Goal: Use online tool/utility: Utilize a website feature to perform a specific function

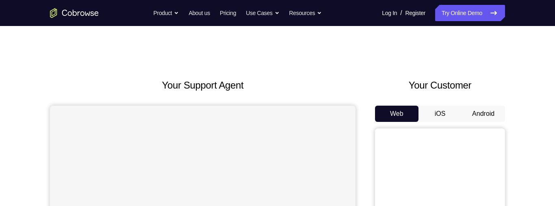
click at [478, 106] on button "Android" at bounding box center [483, 114] width 43 height 16
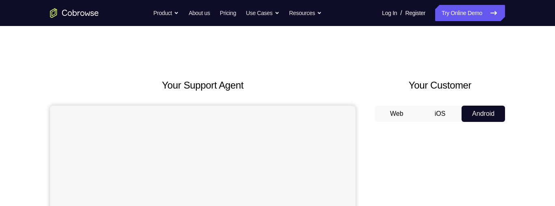
click at [442, 106] on button "iOS" at bounding box center [439, 114] width 43 height 16
click at [432, 106] on button "iOS" at bounding box center [439, 114] width 43 height 16
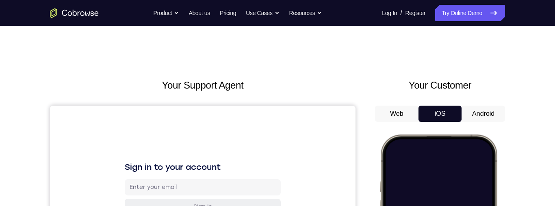
click at [490, 109] on button "Android" at bounding box center [483, 114] width 43 height 16
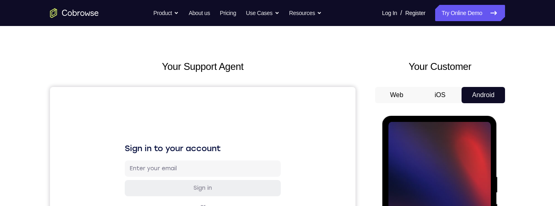
scroll to position [105, 0]
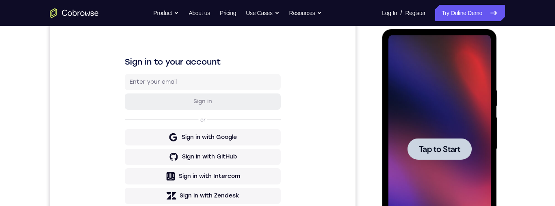
click at [447, 140] on div at bounding box center [439, 149] width 64 height 22
click at [446, 140] on div at bounding box center [439, 149] width 64 height 22
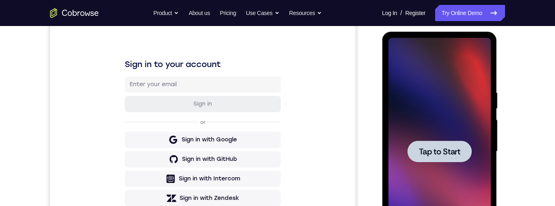
click at [447, 148] on span "Tap to Start" at bounding box center [438, 151] width 41 height 8
click at [444, 153] on span "Tap to Start" at bounding box center [438, 151] width 41 height 8
click at [441, 153] on span "Tap to Start" at bounding box center [438, 151] width 41 height 8
click at [443, 151] on span "Tap to Start" at bounding box center [438, 151] width 41 height 8
click at [441, 154] on span "Tap to Start" at bounding box center [438, 151] width 41 height 8
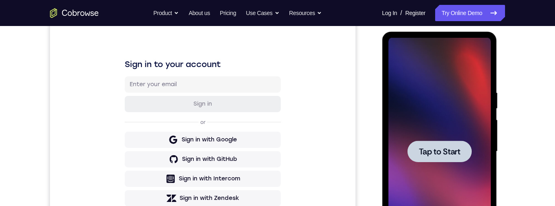
click at [444, 145] on div at bounding box center [439, 152] width 64 height 22
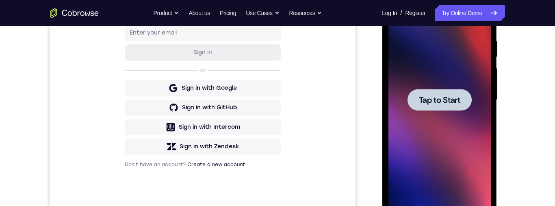
click at [456, 93] on div at bounding box center [439, 100] width 64 height 22
click at [457, 97] on span "Tap to Start" at bounding box center [438, 100] width 41 height 8
click at [456, 98] on span "Tap to Start" at bounding box center [438, 100] width 41 height 8
click at [456, 100] on span "Tap to Start" at bounding box center [438, 100] width 41 height 8
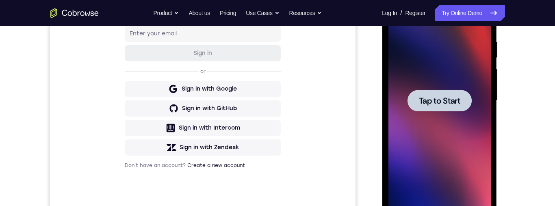
click at [434, 97] on span "Tap to Start" at bounding box center [438, 101] width 41 height 8
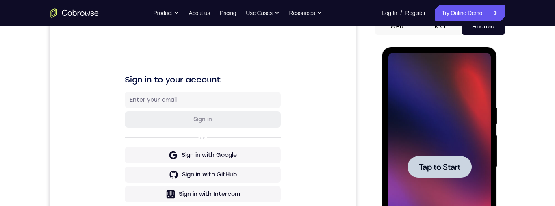
click at [446, 35] on button "iOS" at bounding box center [439, 26] width 43 height 16
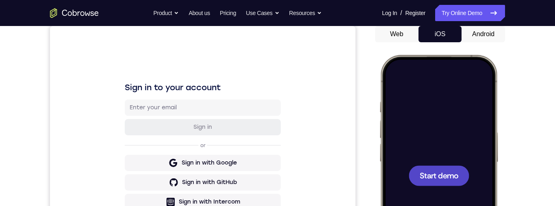
click at [447, 179] on span "Start demo" at bounding box center [439, 175] width 39 height 8
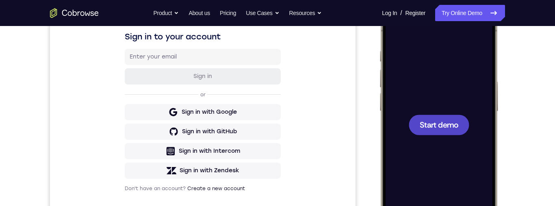
click at [450, 124] on span "Start demo" at bounding box center [439, 125] width 39 height 8
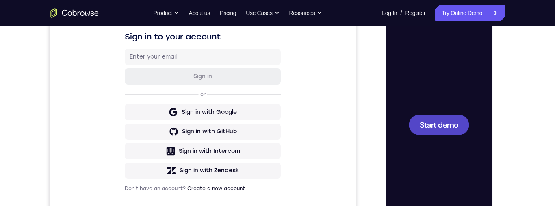
scroll to position [55, 0]
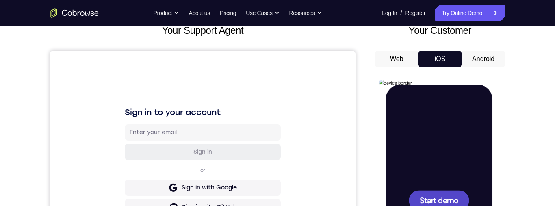
click at [400, 61] on button "Web" at bounding box center [396, 59] width 43 height 16
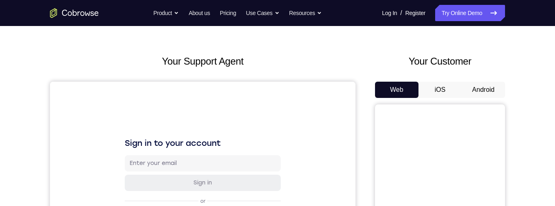
click at [496, 82] on button "Android" at bounding box center [483, 90] width 43 height 16
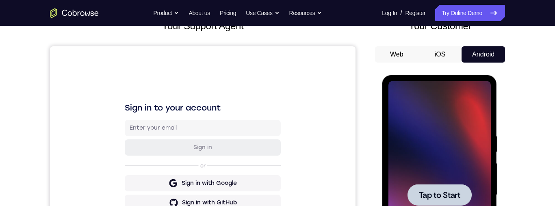
click at [452, 196] on span "Tap to Start" at bounding box center [438, 195] width 41 height 8
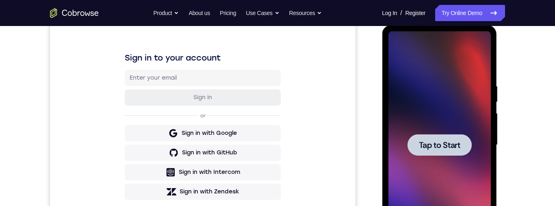
click at [447, 135] on div at bounding box center [439, 145] width 64 height 22
click at [443, 139] on div at bounding box center [439, 145] width 64 height 22
click at [442, 135] on div at bounding box center [439, 145] width 64 height 22
click at [439, 151] on div at bounding box center [439, 145] width 64 height 22
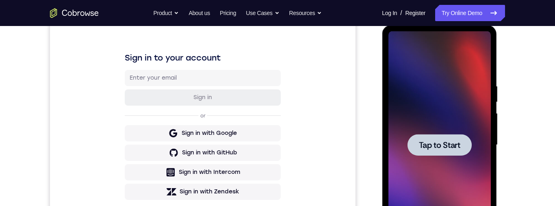
drag, startPoint x: 439, startPoint y: 151, endPoint x: 884, endPoint y: 131, distance: 445.3
click at [439, 151] on div at bounding box center [439, 145] width 64 height 22
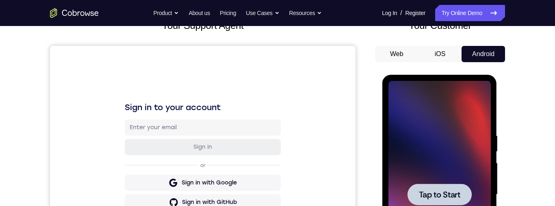
click at [444, 57] on button "iOS" at bounding box center [439, 54] width 43 height 16
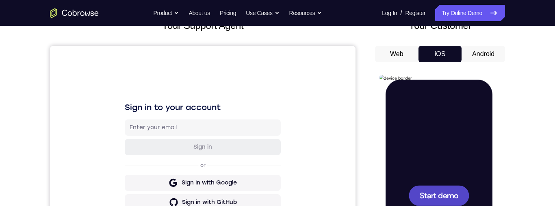
scroll to position [119, 0]
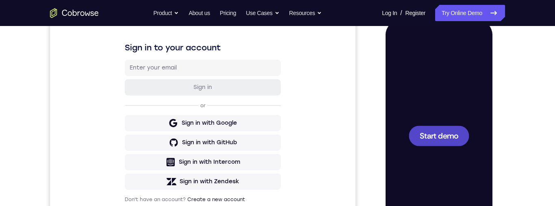
click at [442, 133] on span "Start demo" at bounding box center [439, 136] width 39 height 8
click at [442, 132] on div at bounding box center [438, 136] width 107 height 232
click at [444, 132] on div at bounding box center [438, 136] width 107 height 232
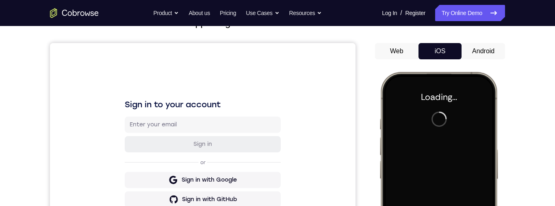
click at [487, 54] on button "Android" at bounding box center [483, 51] width 43 height 16
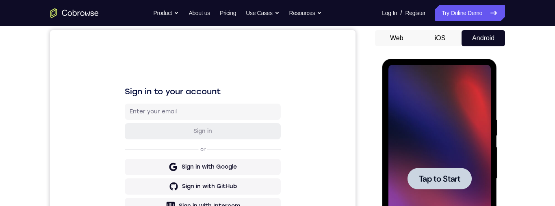
scroll to position [132, 0]
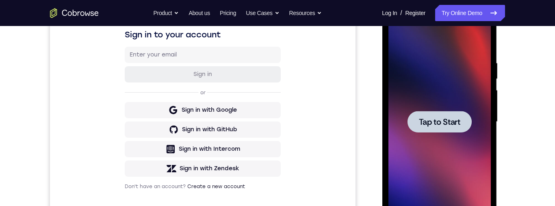
click at [442, 126] on span "Tap to Start" at bounding box center [438, 122] width 41 height 8
click at [446, 119] on span "Tap to Start" at bounding box center [438, 122] width 41 height 8
click at [444, 122] on span "Tap to Start" at bounding box center [438, 122] width 41 height 8
click at [444, 119] on span "Tap to Start" at bounding box center [438, 122] width 41 height 8
click at [445, 120] on span "Tap to Start" at bounding box center [438, 122] width 41 height 8
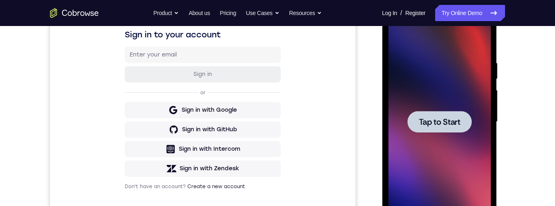
click at [440, 126] on span "Tap to Start" at bounding box center [438, 122] width 41 height 8
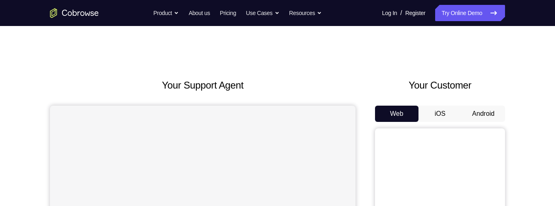
click at [440, 115] on button "iOS" at bounding box center [439, 114] width 43 height 16
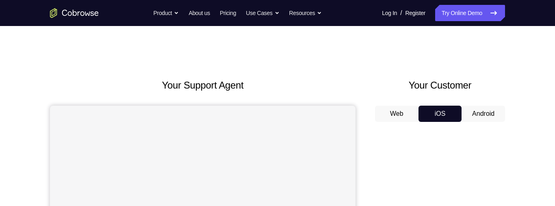
click at [489, 115] on button "Android" at bounding box center [483, 114] width 43 height 16
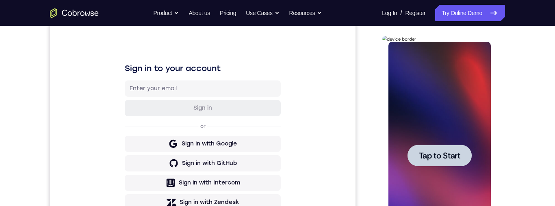
scroll to position [171, 0]
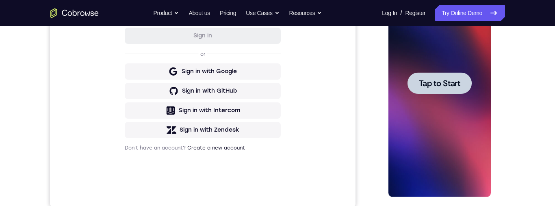
click at [459, 74] on div at bounding box center [439, 83] width 64 height 22
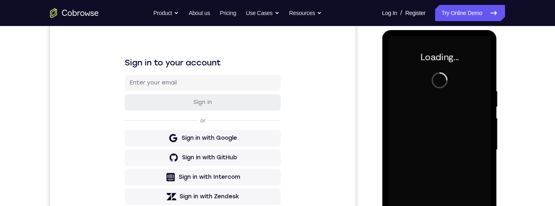
scroll to position [189, 0]
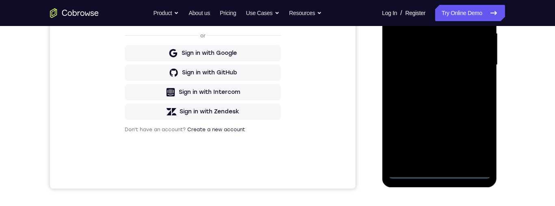
click at [442, 167] on div at bounding box center [439, 65] width 102 height 228
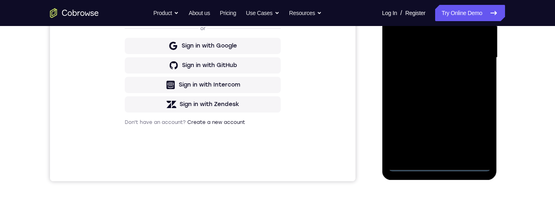
click at [435, 168] on div at bounding box center [439, 58] width 102 height 228
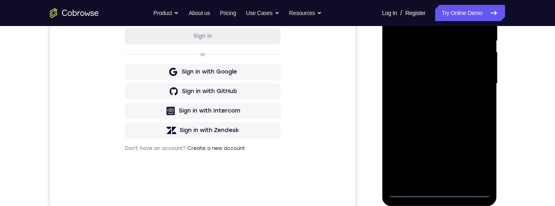
click at [479, 158] on div at bounding box center [439, 84] width 102 height 228
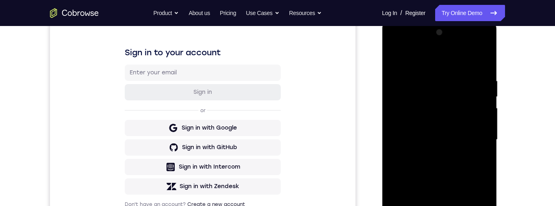
click at [456, 67] on div at bounding box center [439, 140] width 102 height 228
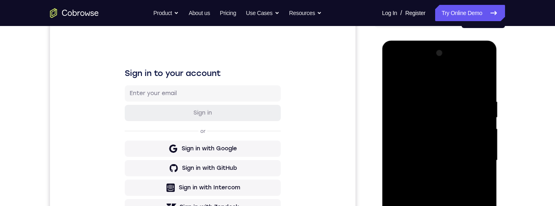
click at [479, 159] on div at bounding box center [439, 161] width 102 height 228
click at [428, 176] on div at bounding box center [439, 161] width 102 height 228
click at [428, 154] on div at bounding box center [439, 161] width 102 height 228
click at [433, 143] on div at bounding box center [439, 161] width 102 height 228
click at [437, 155] on div at bounding box center [439, 161] width 102 height 228
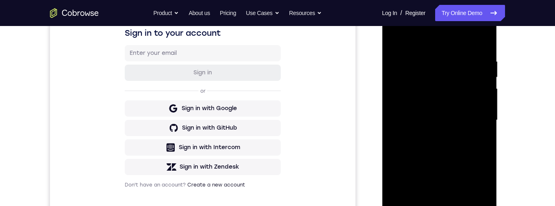
scroll to position [113, 0]
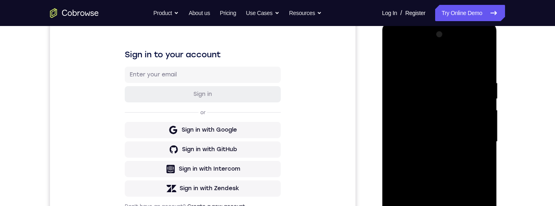
click at [471, 141] on div at bounding box center [439, 142] width 102 height 228
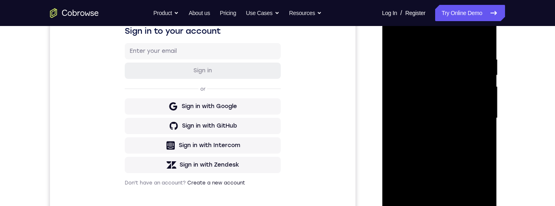
click at [463, 42] on div at bounding box center [439, 118] width 102 height 228
click at [455, 55] on div at bounding box center [439, 118] width 102 height 228
click at [456, 150] on div at bounding box center [439, 118] width 102 height 228
click at [460, 148] on div at bounding box center [439, 118] width 102 height 228
click at [449, 52] on div at bounding box center [439, 118] width 102 height 228
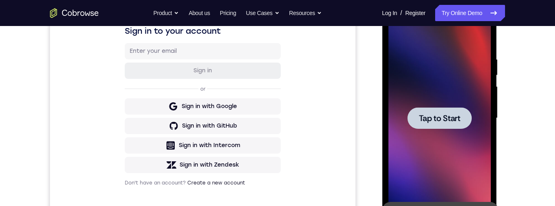
click at [443, 115] on span "Tap to Start" at bounding box center [438, 118] width 41 height 8
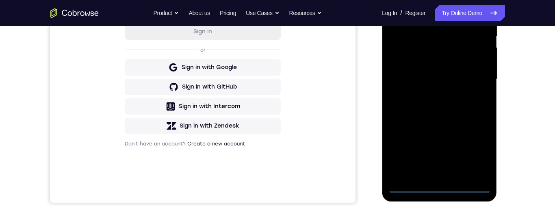
scroll to position [191, 0]
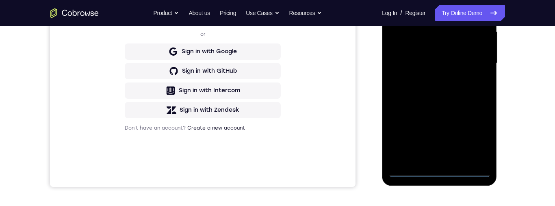
click at [440, 167] on div at bounding box center [439, 64] width 102 height 228
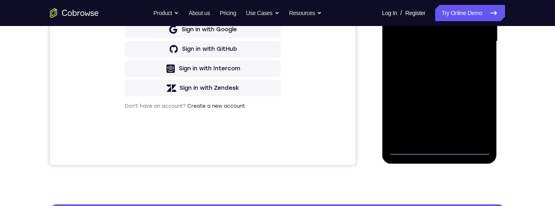
scroll to position [234, 0]
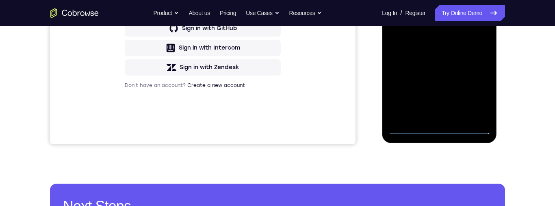
click at [445, 134] on div at bounding box center [439, 21] width 102 height 228
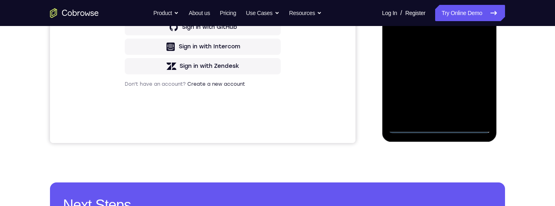
click at [446, 128] on div at bounding box center [439, 20] width 102 height 228
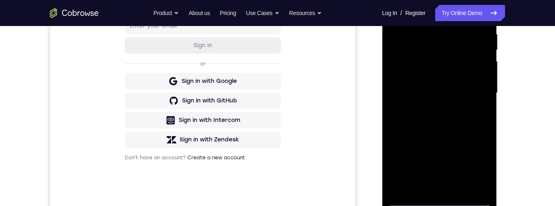
click at [483, 161] on div at bounding box center [439, 93] width 102 height 228
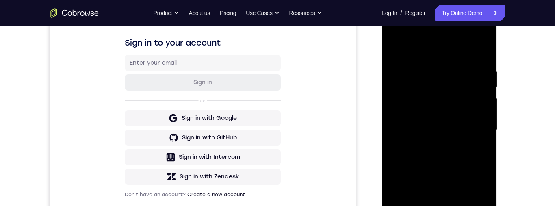
scroll to position [178, 0]
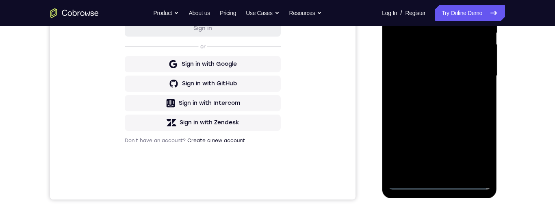
click at [479, 152] on div at bounding box center [439, 76] width 102 height 228
click at [474, 148] on div at bounding box center [439, 76] width 102 height 228
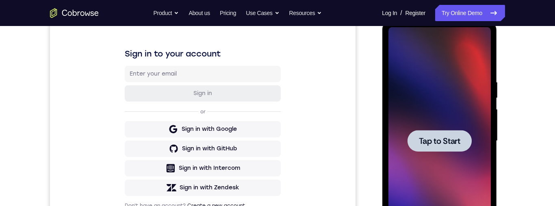
click at [455, 141] on span "Tap to Start" at bounding box center [438, 141] width 41 height 8
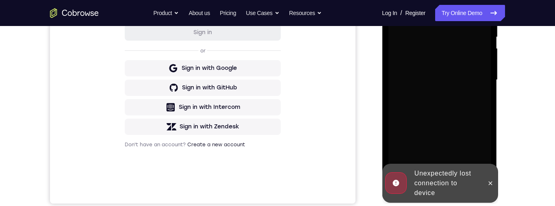
scroll to position [235, 0]
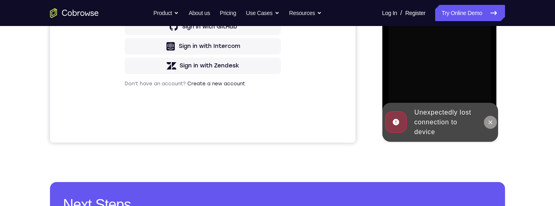
click at [495, 122] on button at bounding box center [489, 122] width 13 height 13
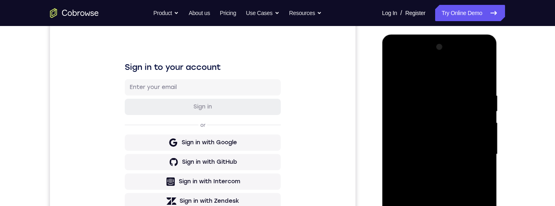
scroll to position [193, 0]
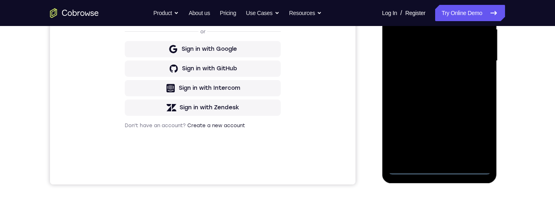
click at [431, 174] on div at bounding box center [439, 61] width 102 height 228
click at [436, 173] on div at bounding box center [439, 61] width 102 height 228
click at [438, 169] on div at bounding box center [439, 61] width 102 height 228
click at [444, 165] on div at bounding box center [439, 61] width 102 height 228
click at [446, 167] on div at bounding box center [439, 61] width 102 height 228
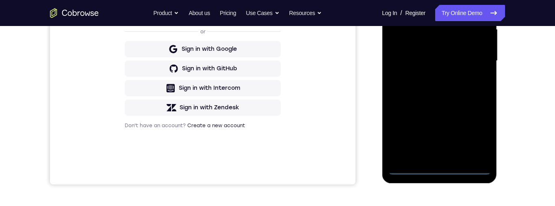
click at [446, 167] on div at bounding box center [439, 61] width 102 height 228
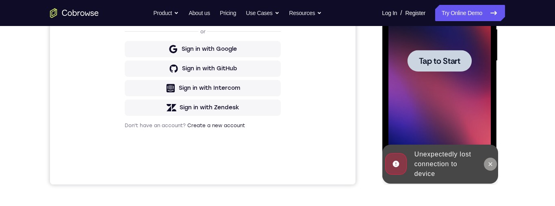
click at [492, 164] on icon at bounding box center [490, 164] width 7 height 7
